Goal: Task Accomplishment & Management: Use online tool/utility

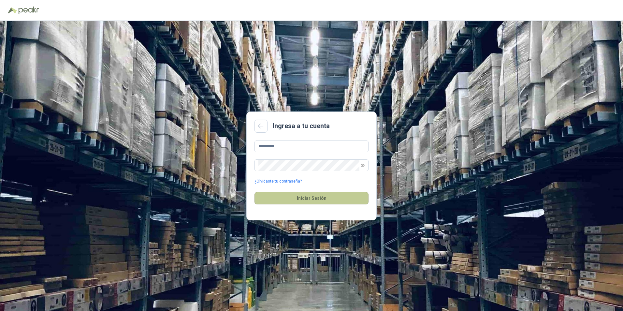
click at [306, 198] on button "Iniciar Sesión" at bounding box center [311, 198] width 114 height 12
click at [300, 198] on button "Iniciar Sesión" at bounding box center [311, 198] width 114 height 12
click at [275, 126] on h2 "Ingresa a tu cuenta" at bounding box center [301, 126] width 57 height 10
click at [298, 126] on h2 "Ingresa a tu cuenta" at bounding box center [301, 126] width 57 height 10
click at [314, 195] on button "Iniciar Sesión" at bounding box center [311, 198] width 114 height 12
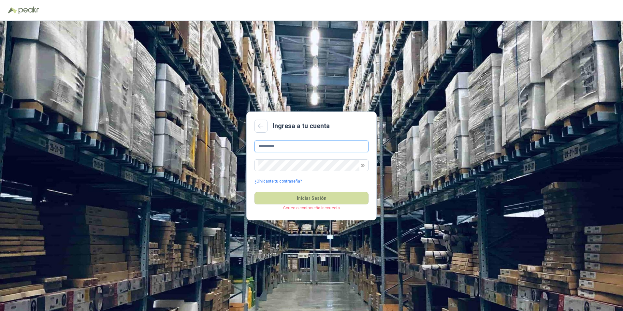
click at [320, 145] on input "**********" at bounding box center [311, 146] width 114 height 12
type input "**********"
click at [315, 200] on button "Iniciar Sesión" at bounding box center [311, 198] width 114 height 12
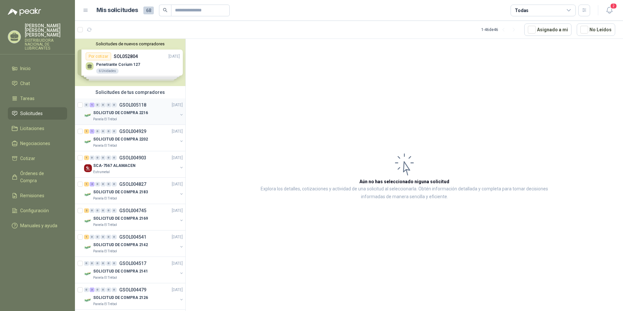
click at [128, 112] on p "SOLICITUD DE COMPRA 2216" at bounding box center [120, 113] width 55 height 6
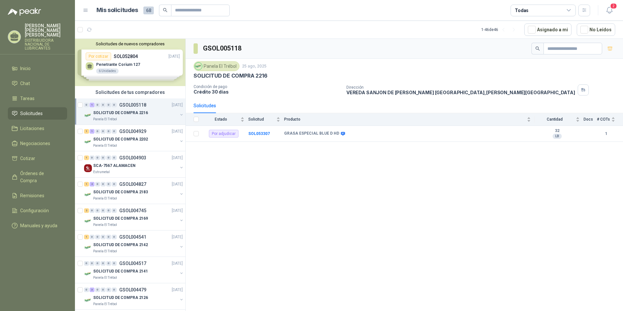
drag, startPoint x: 139, startPoint y: 120, endPoint x: 133, endPoint y: 105, distance: 15.5
click at [140, 63] on div "Solicitudes de nuevos compradores Por cotizar SOL052804 [DATE] Penetrante Coriu…" at bounding box center [130, 62] width 110 height 47
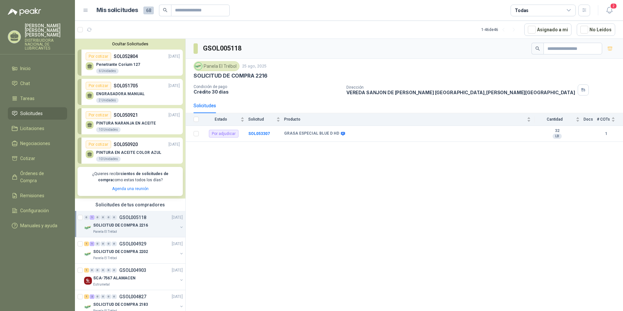
drag, startPoint x: 332, startPoint y: 48, endPoint x: 311, endPoint y: 48, distance: 20.8
click at [328, 48] on div "GSOL005118" at bounding box center [404, 49] width 437 height 20
